Goal: Navigation & Orientation: Find specific page/section

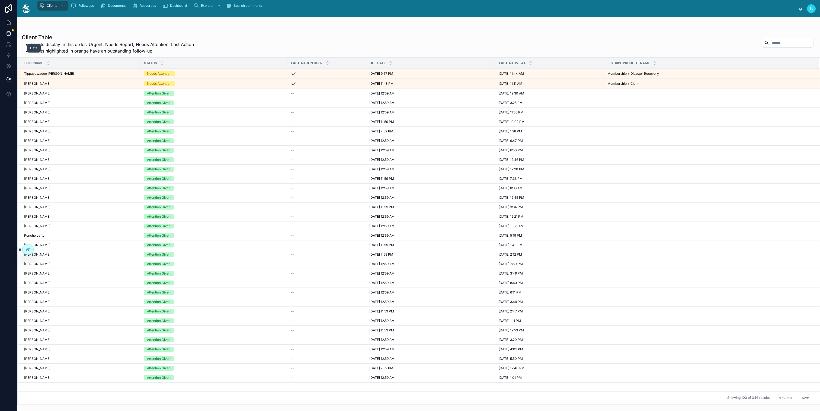
click at [17, 39] on link at bounding box center [8, 33] width 17 height 11
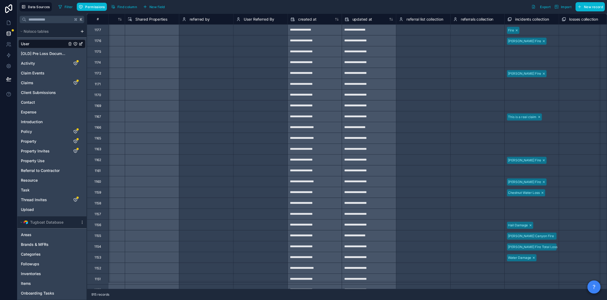
scroll to position [0, 3509]
click at [11, 25] on icon at bounding box center [8, 22] width 5 height 5
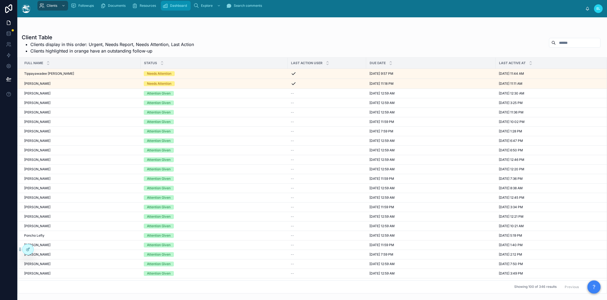
click at [187, 8] on span "Dashboard" at bounding box center [178, 6] width 17 height 4
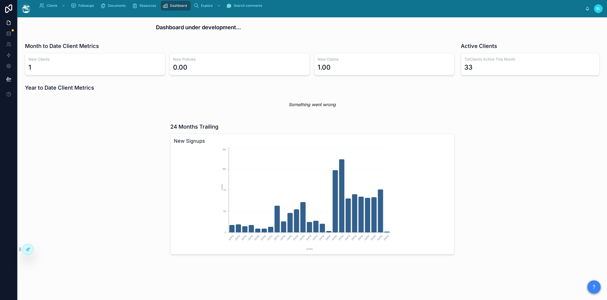
scroll to position [300, 0]
